Goal: Information Seeking & Learning: Learn about a topic

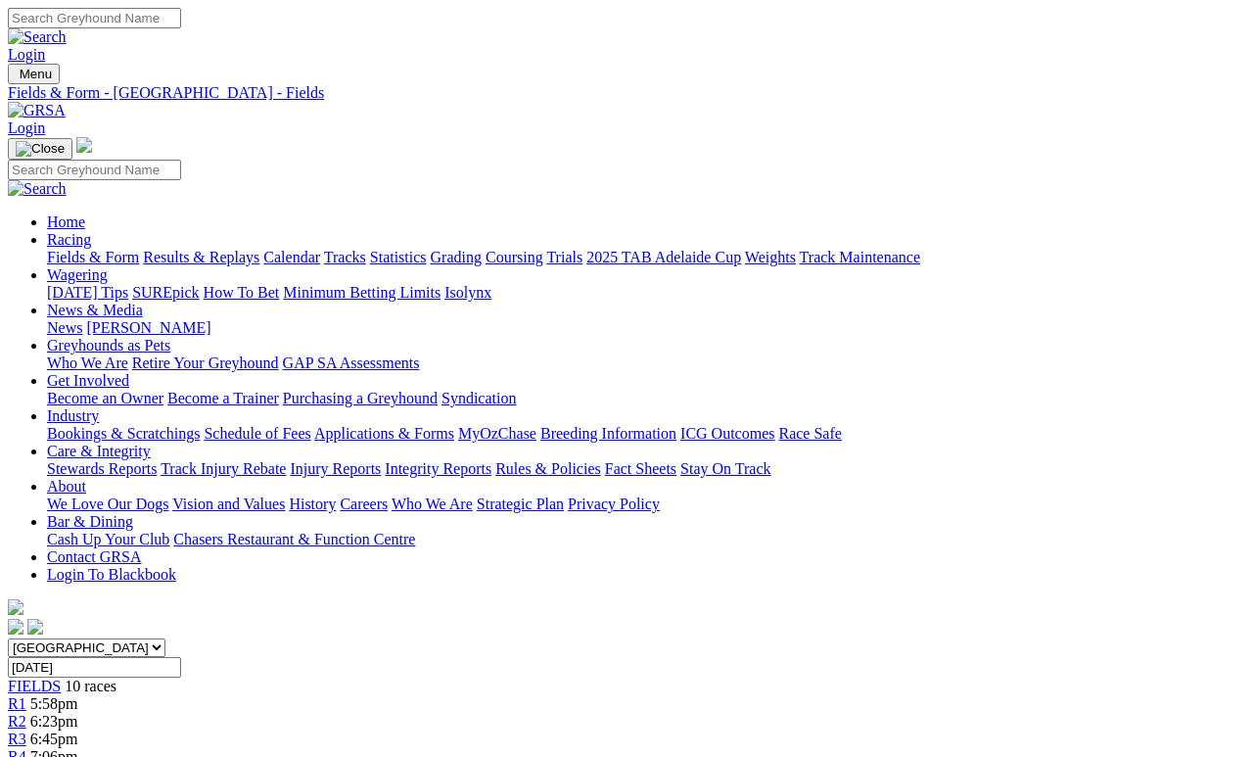
click at [106, 249] on link "Fields & Form" at bounding box center [93, 257] width 92 height 17
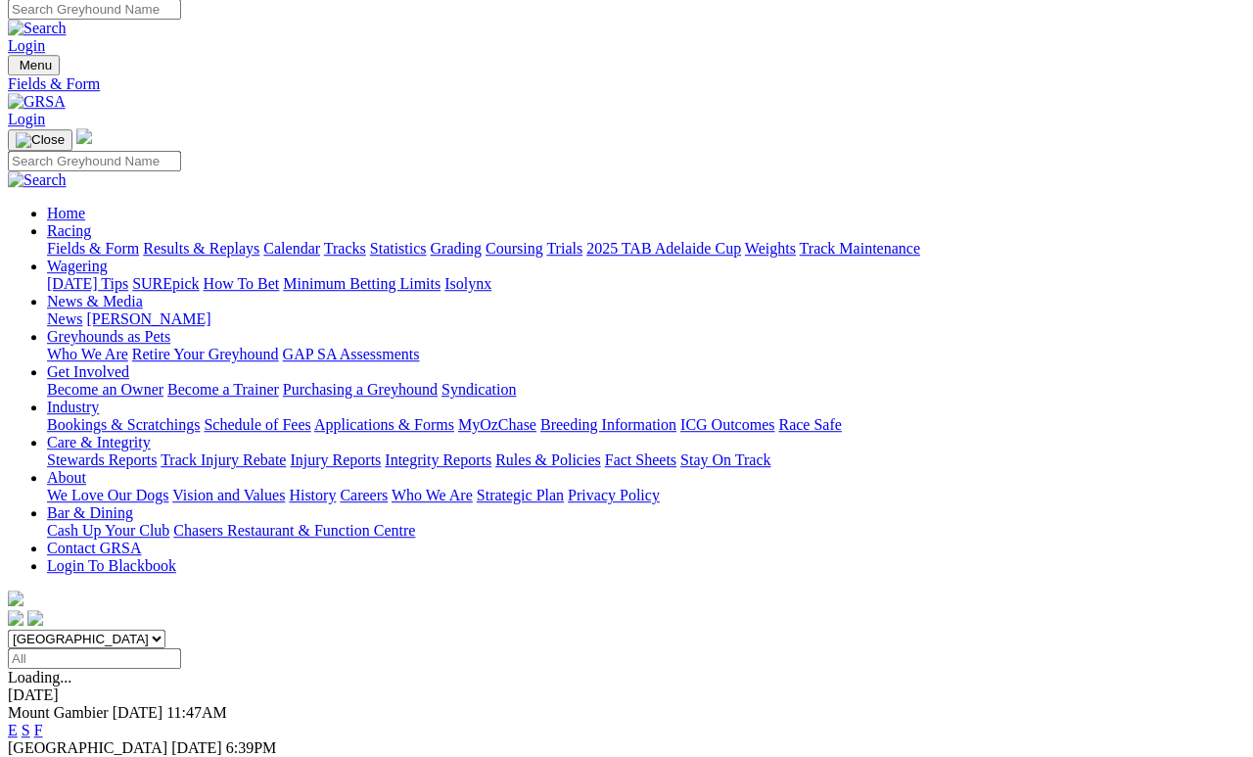
scroll to position [9, 0]
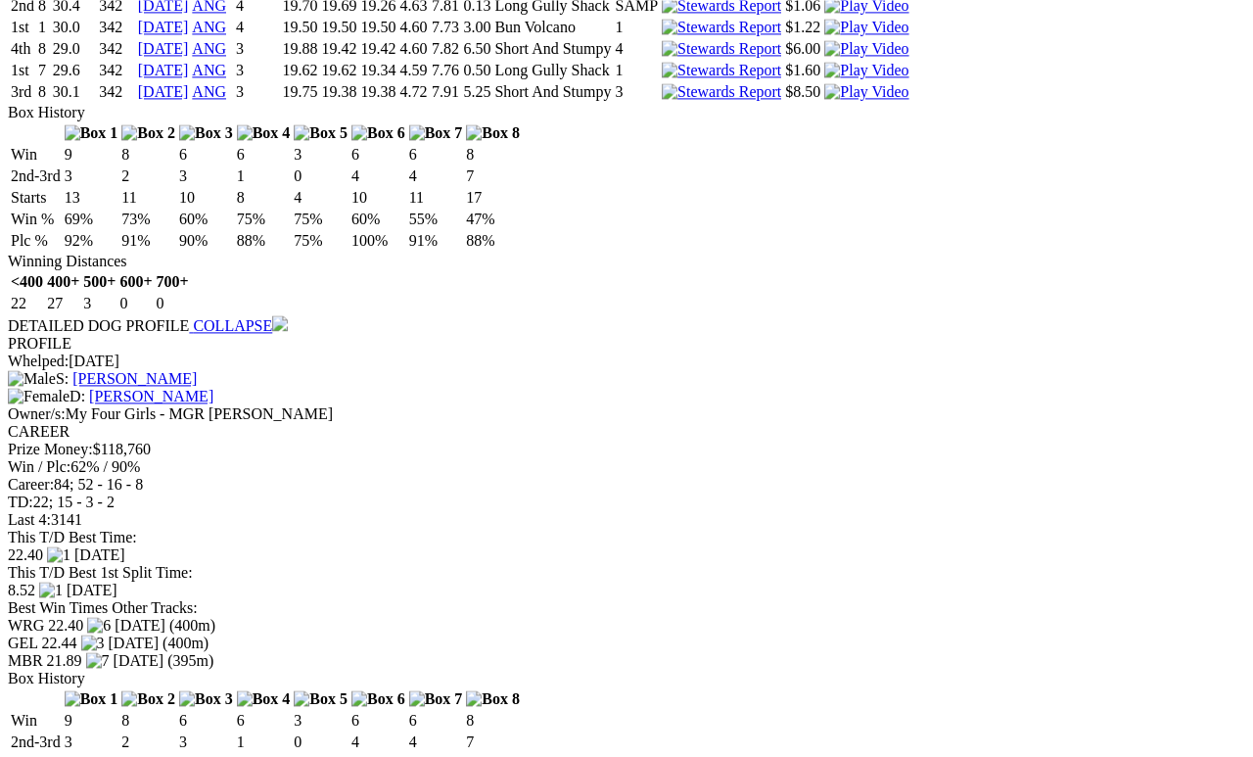
scroll to position [2342, 0]
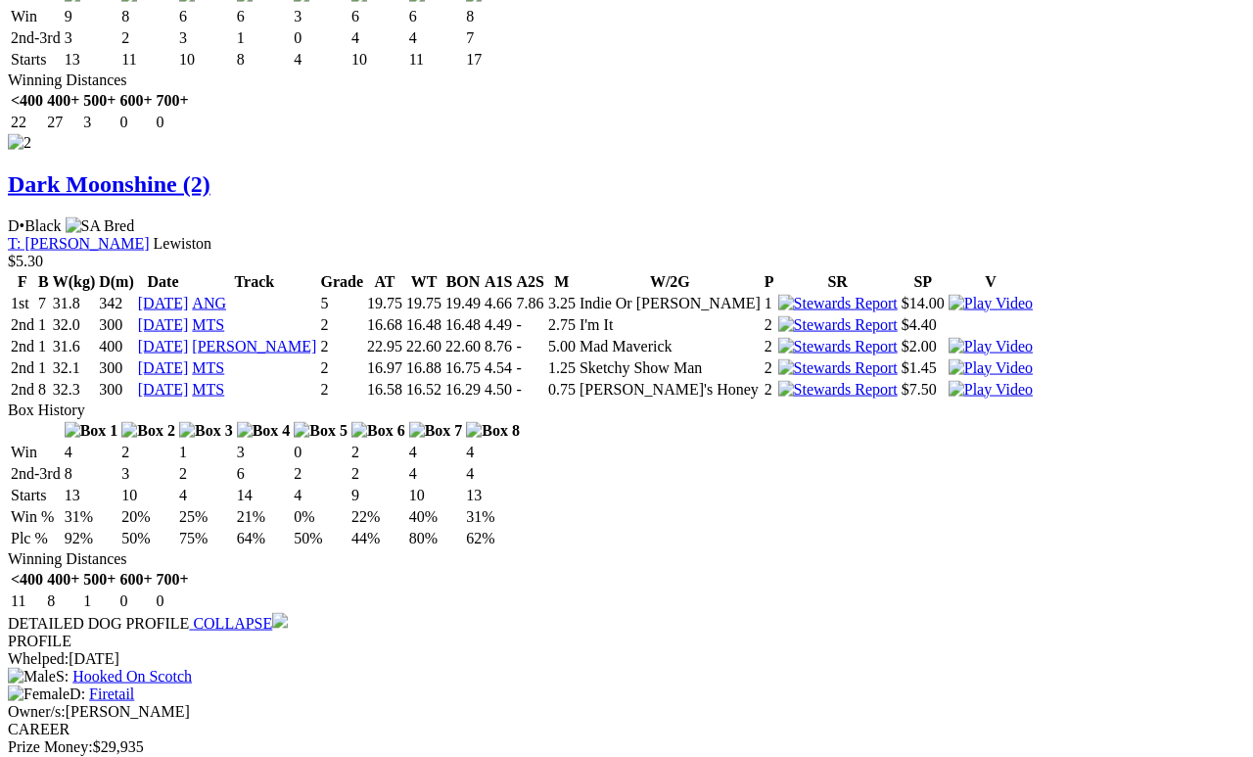
scroll to position [3042, 0]
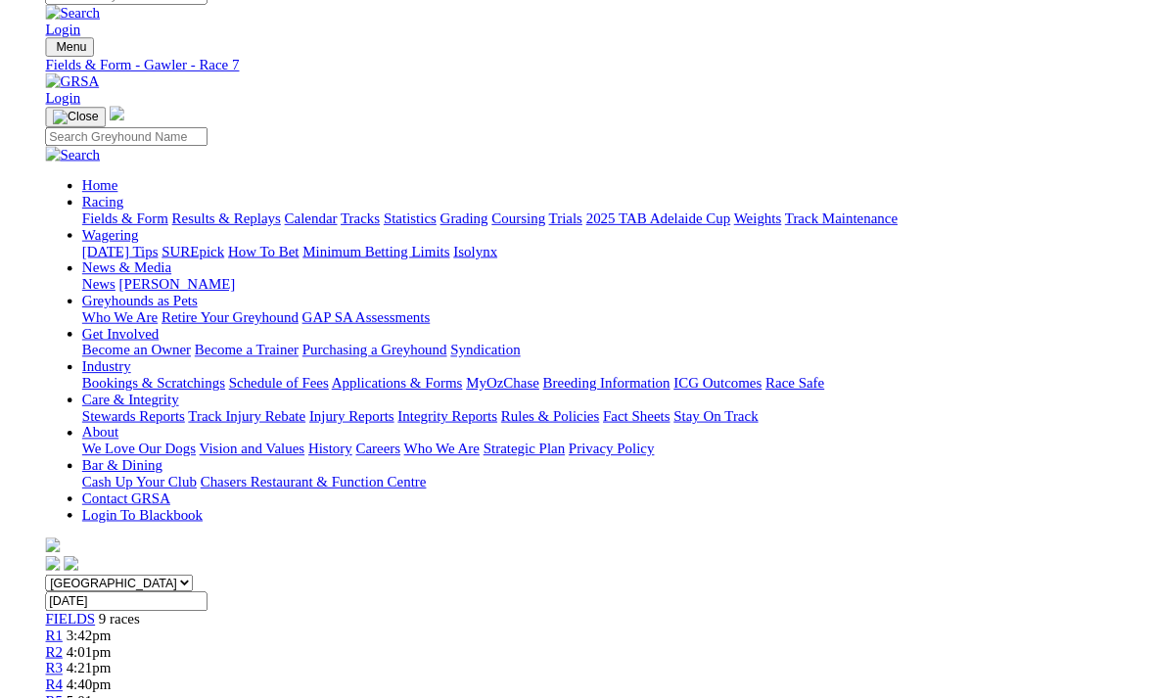
scroll to position [3067, 0]
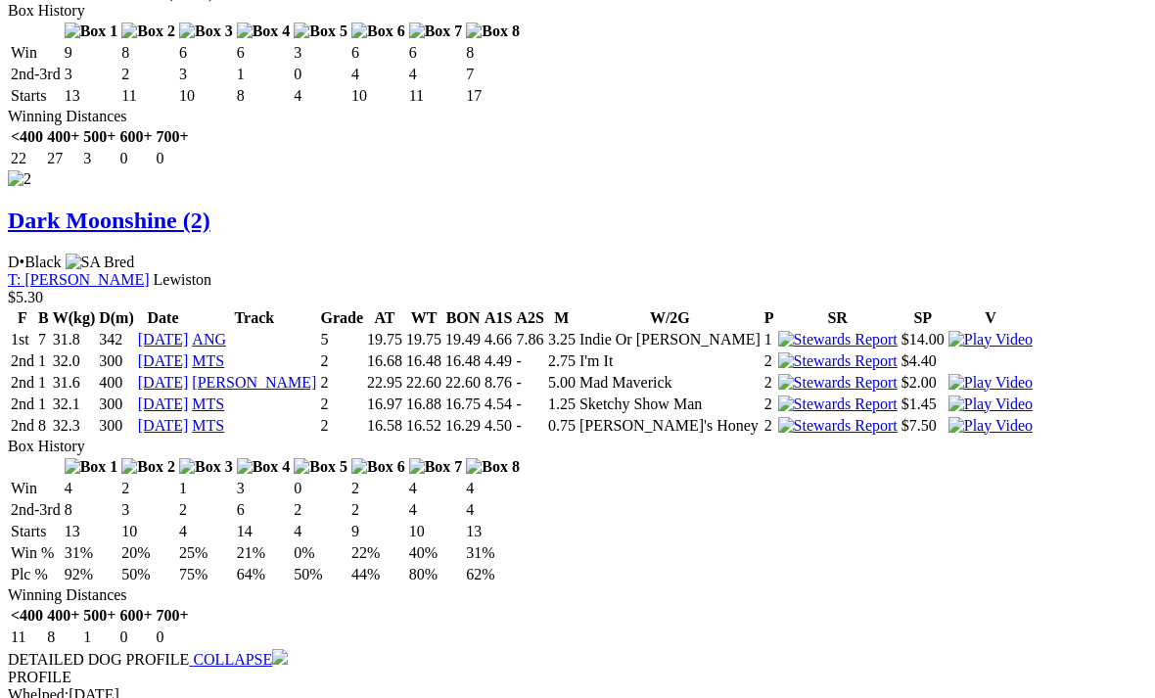
scroll to position [2990, 0]
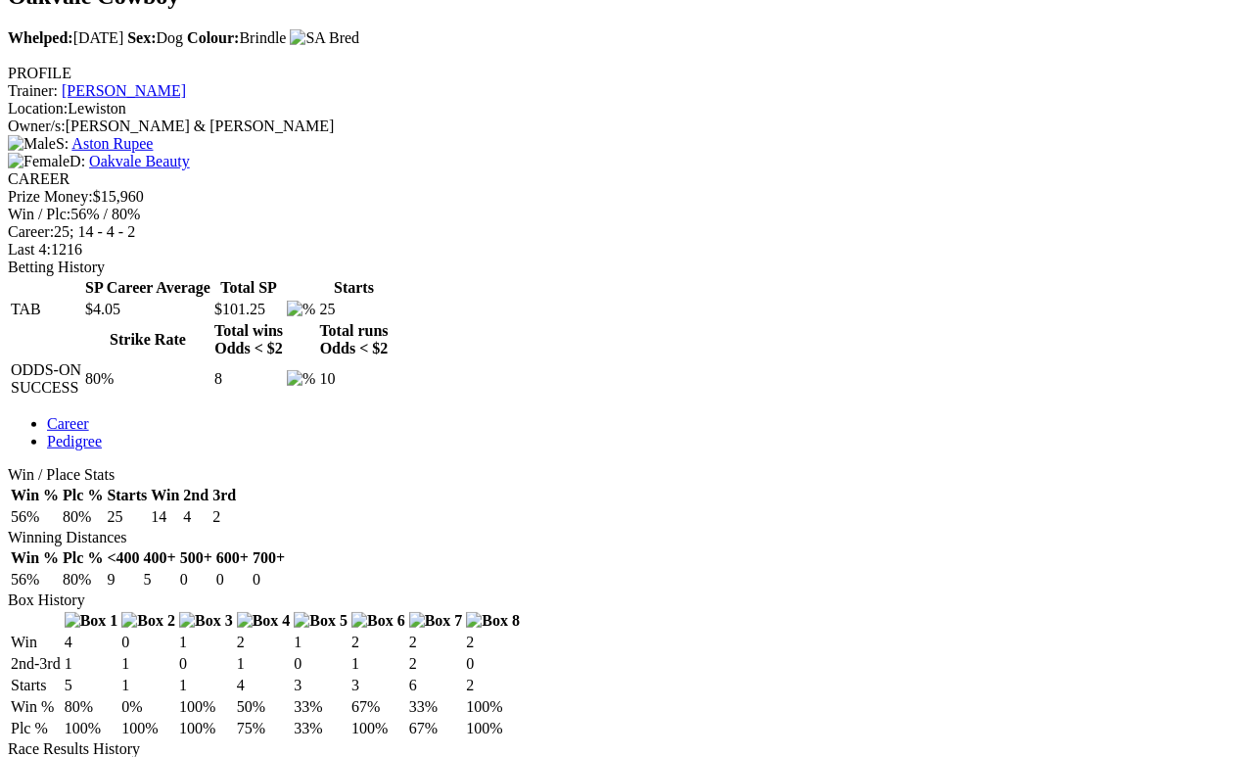
scroll to position [697, 0]
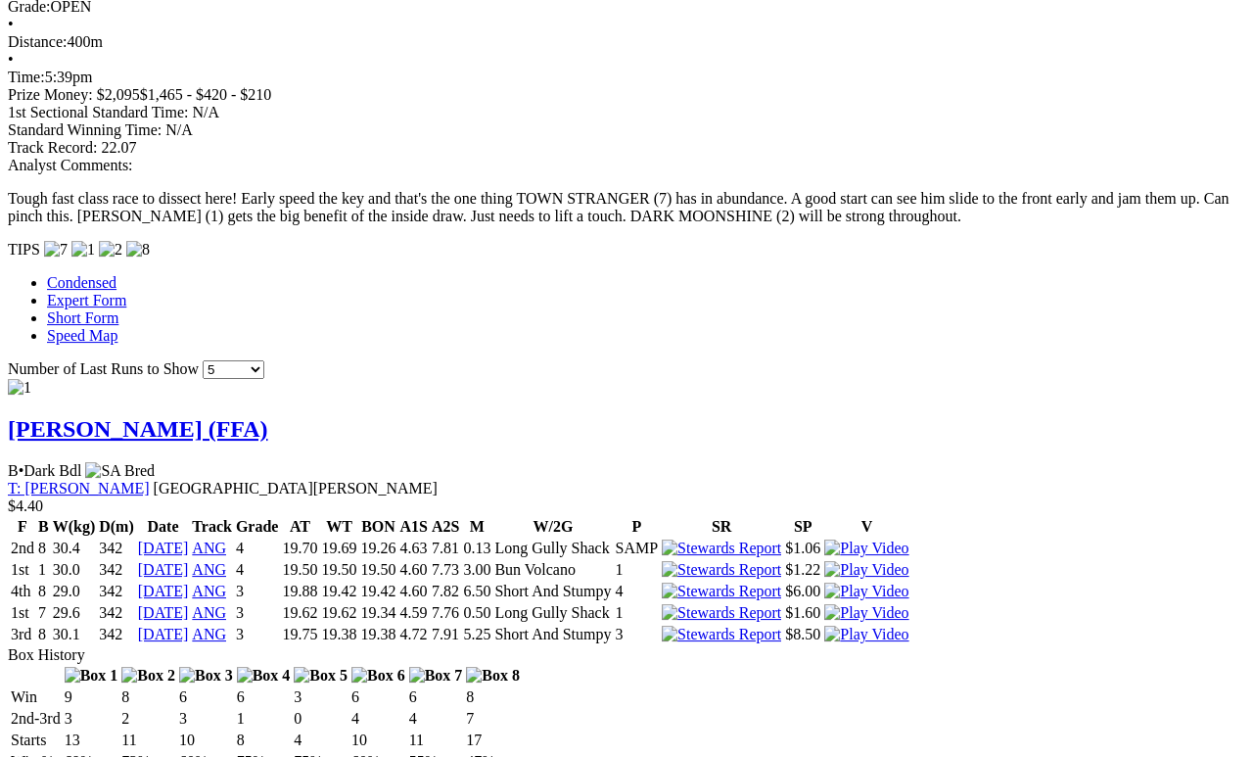
scroll to position [1769, 0]
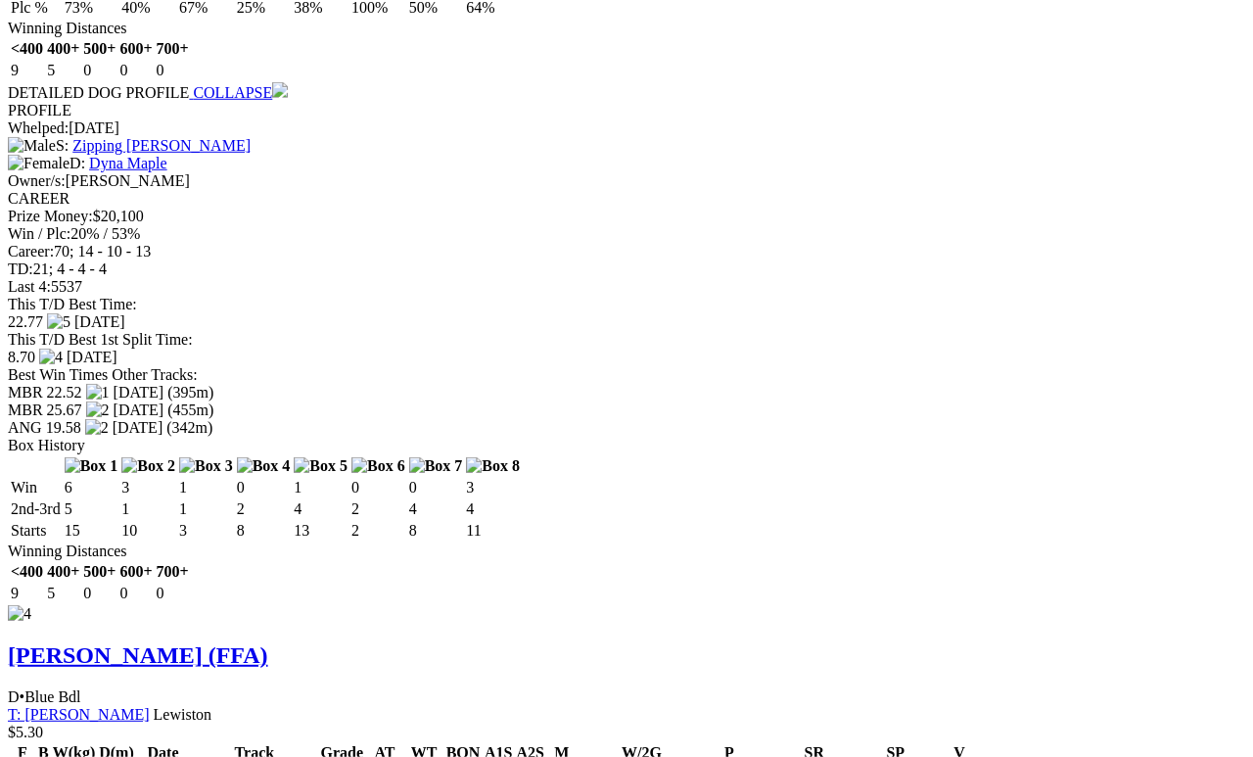
scroll to position [4576, 0]
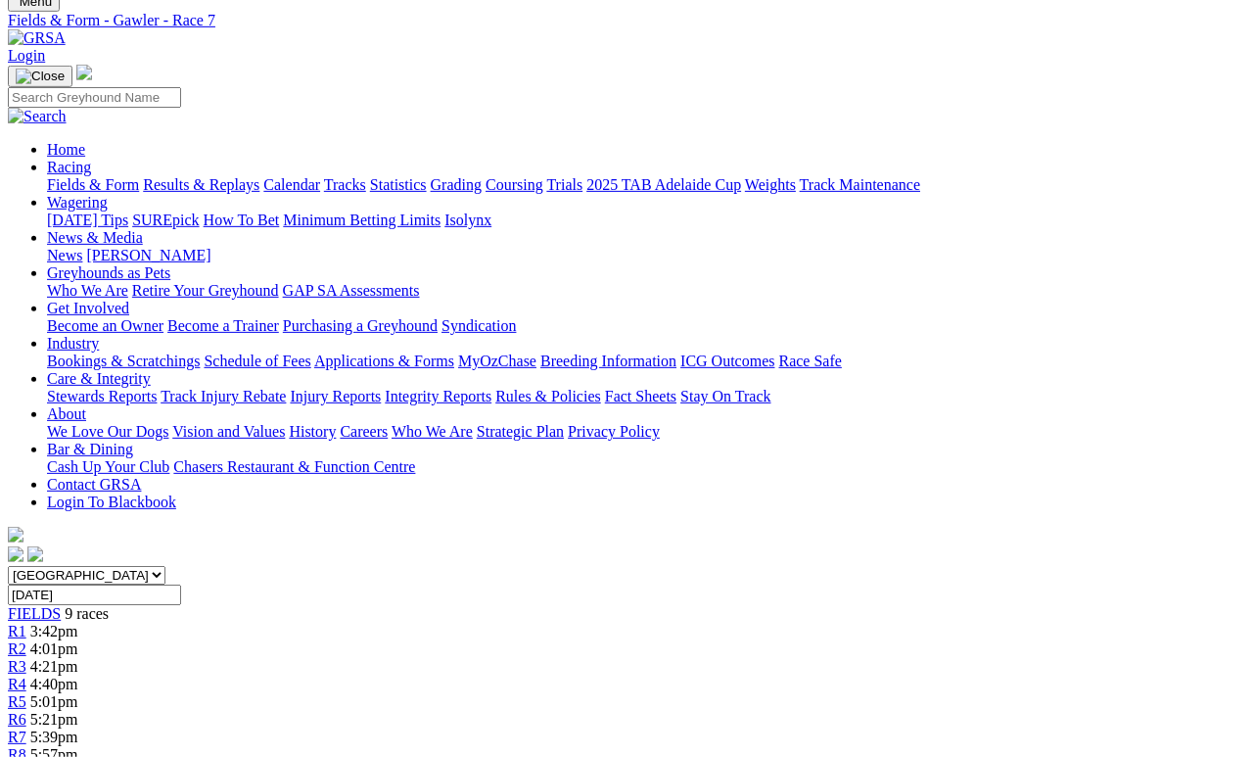
scroll to position [0, 0]
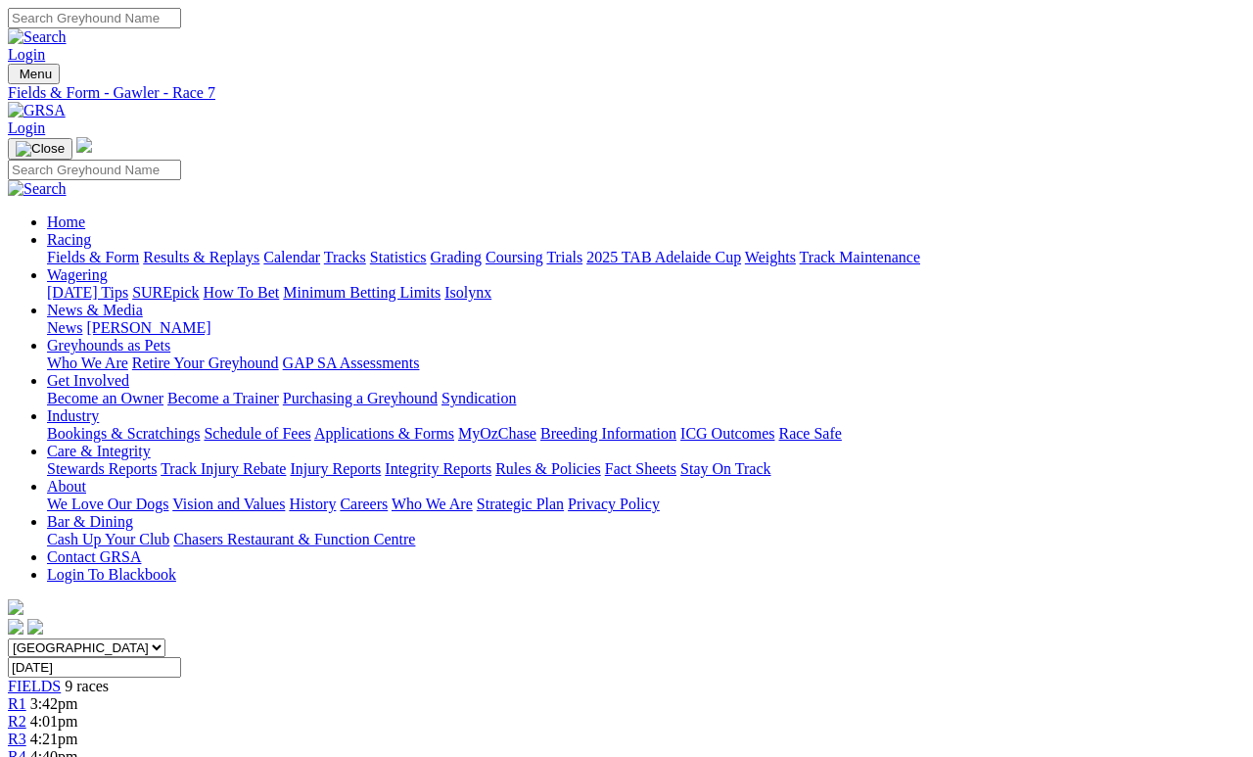
click at [143, 302] on link "News & Media" at bounding box center [95, 310] width 96 height 17
click at [82, 319] on link "News" at bounding box center [64, 327] width 35 height 17
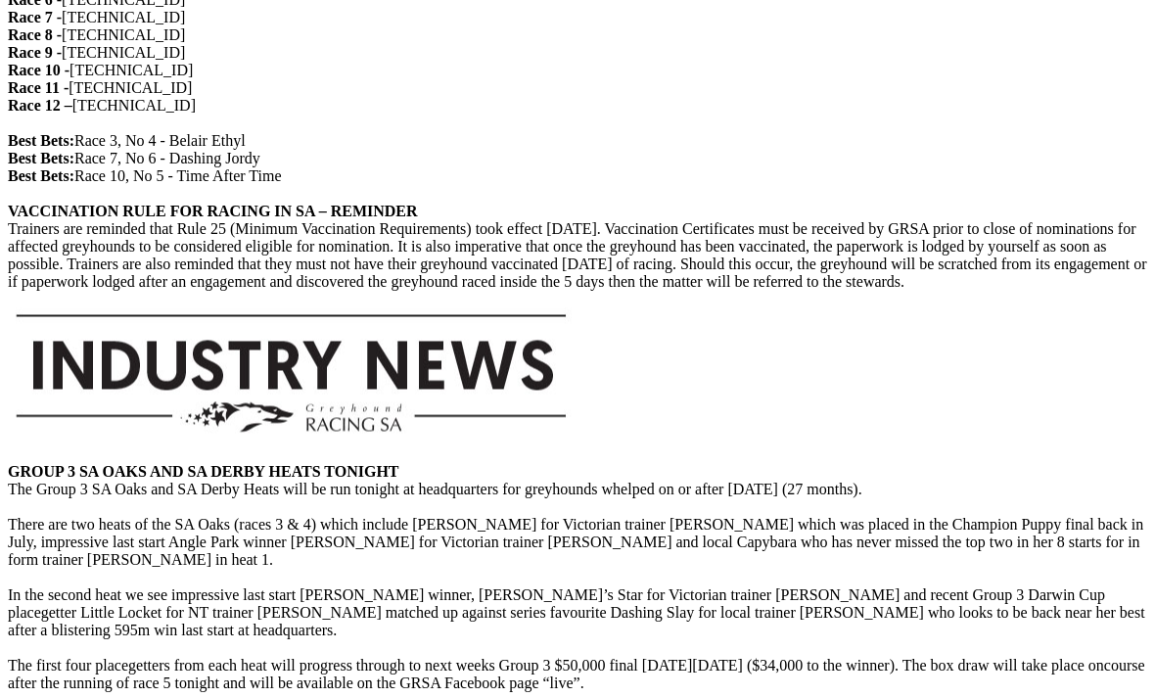
scroll to position [2183, 0]
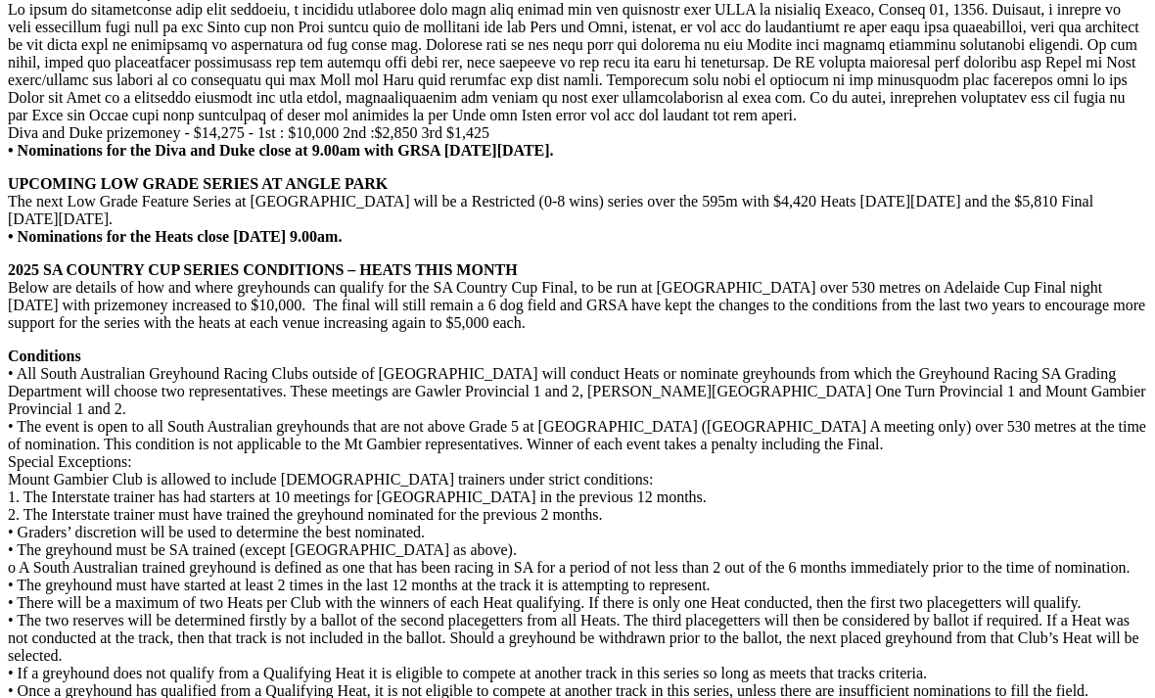
scroll to position [3927, 0]
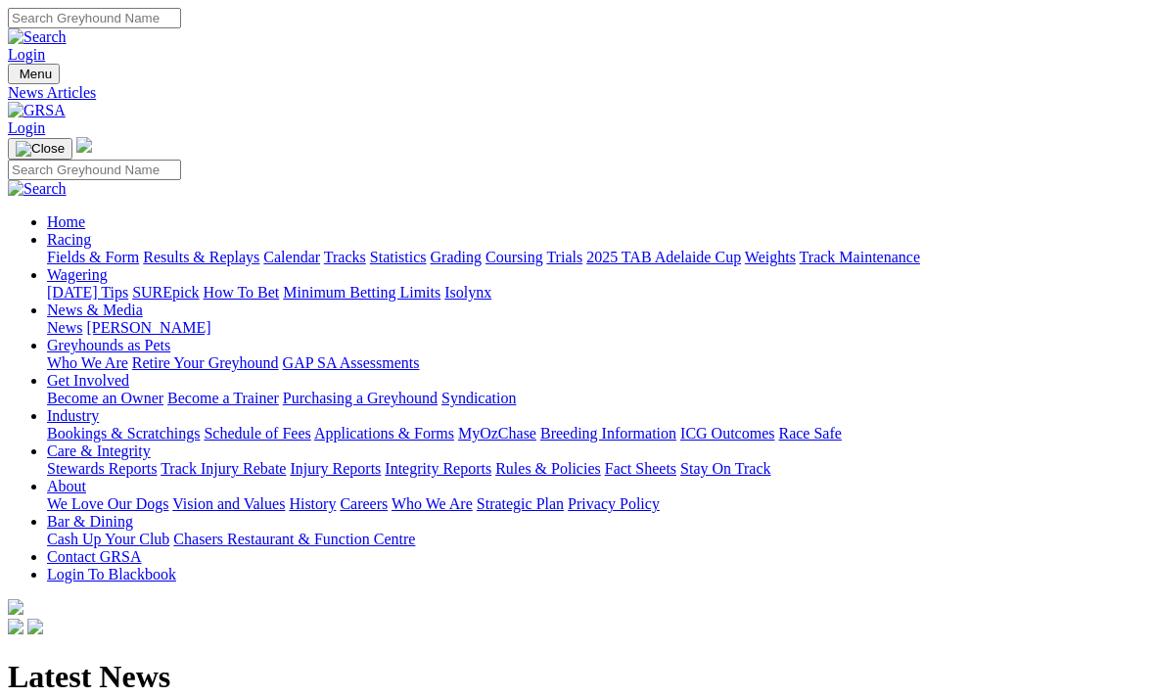
click at [91, 231] on link "Racing" at bounding box center [69, 239] width 44 height 17
click at [108, 249] on link "Fields & Form" at bounding box center [93, 257] width 92 height 17
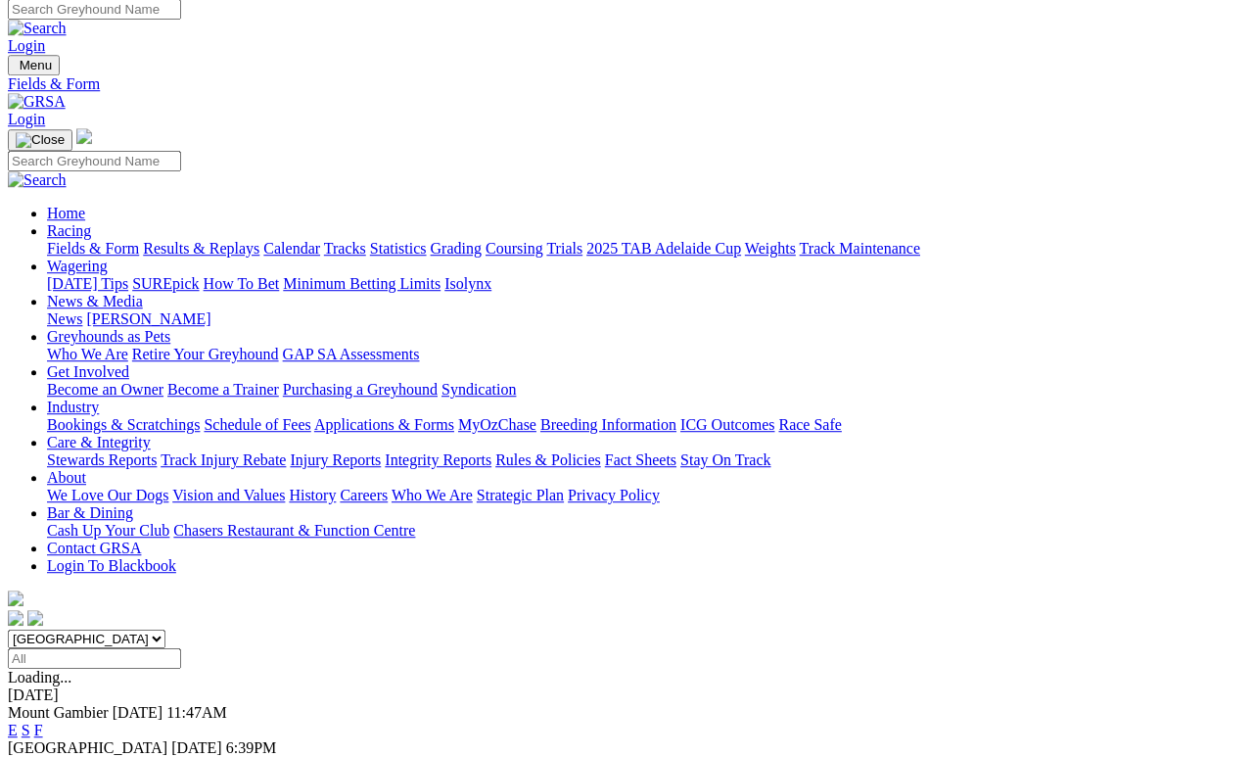
scroll to position [9, 0]
click at [43, 756] on link "F" at bounding box center [38, 765] width 9 height 17
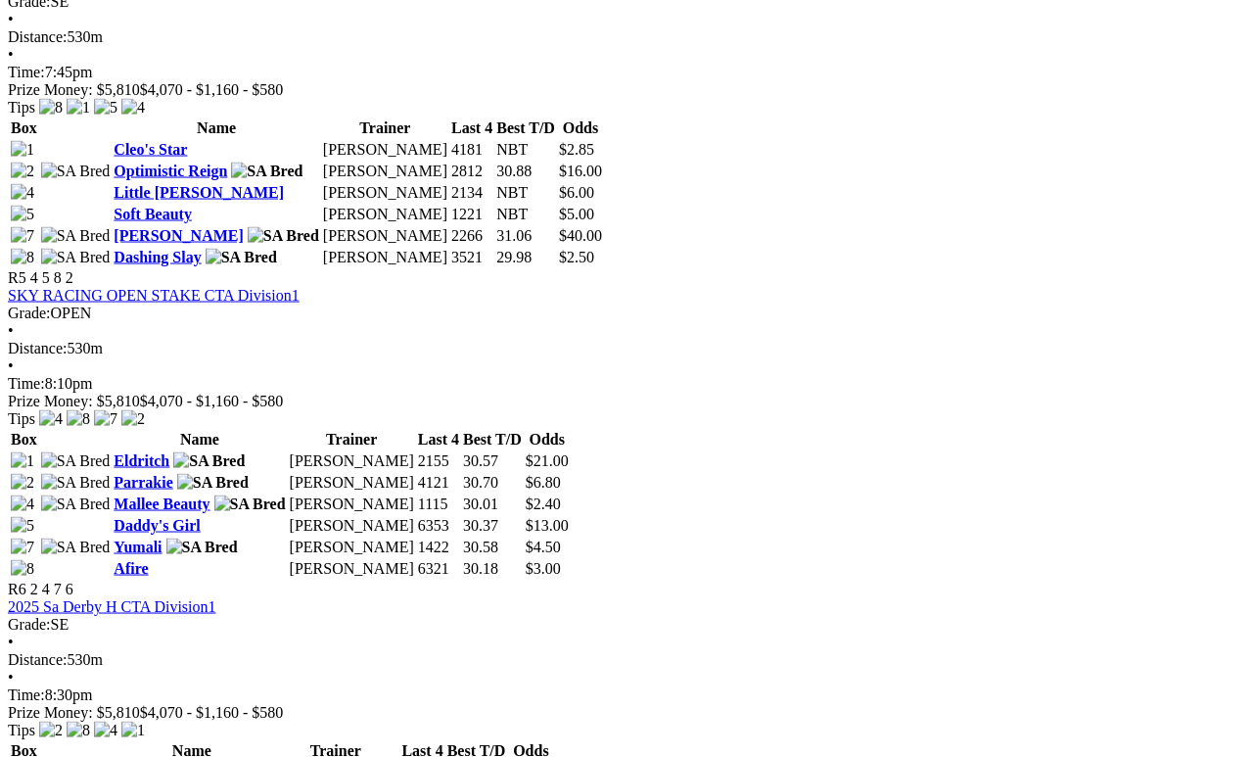
scroll to position [2037, 0]
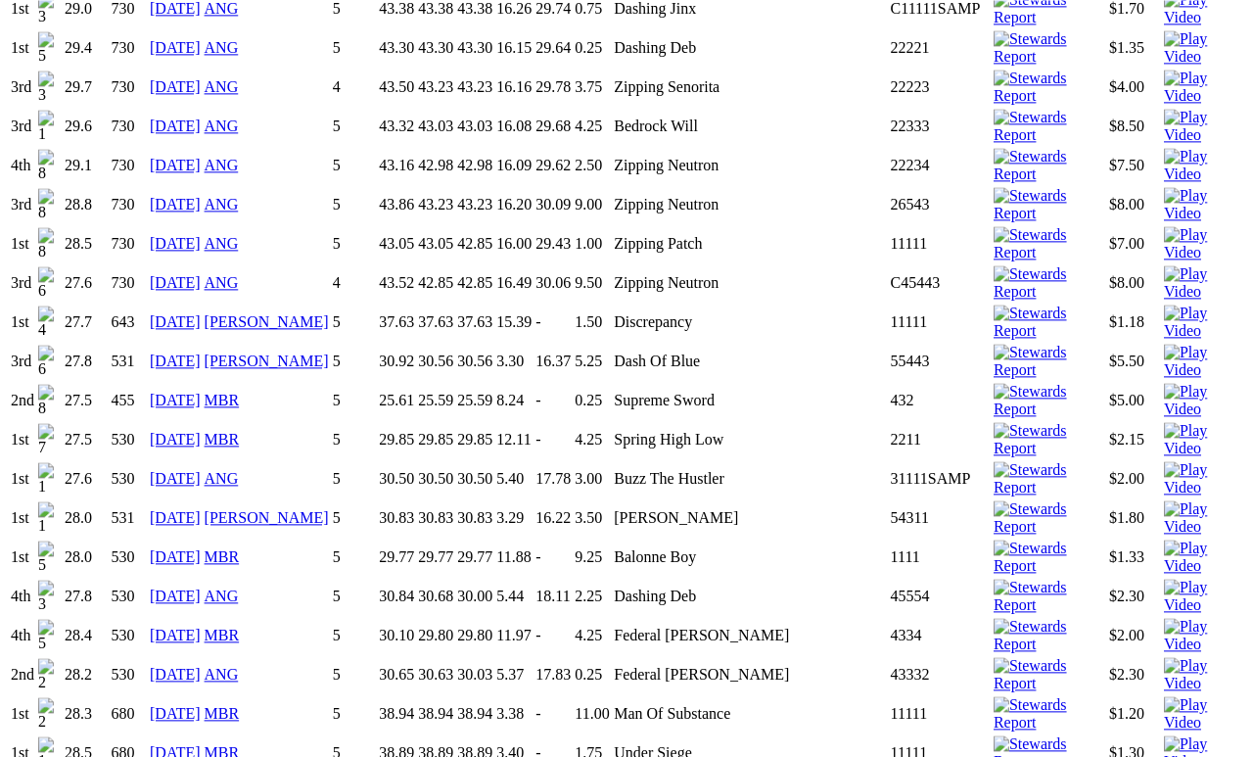
scroll to position [2574, 5]
